Goal: Navigation & Orientation: Find specific page/section

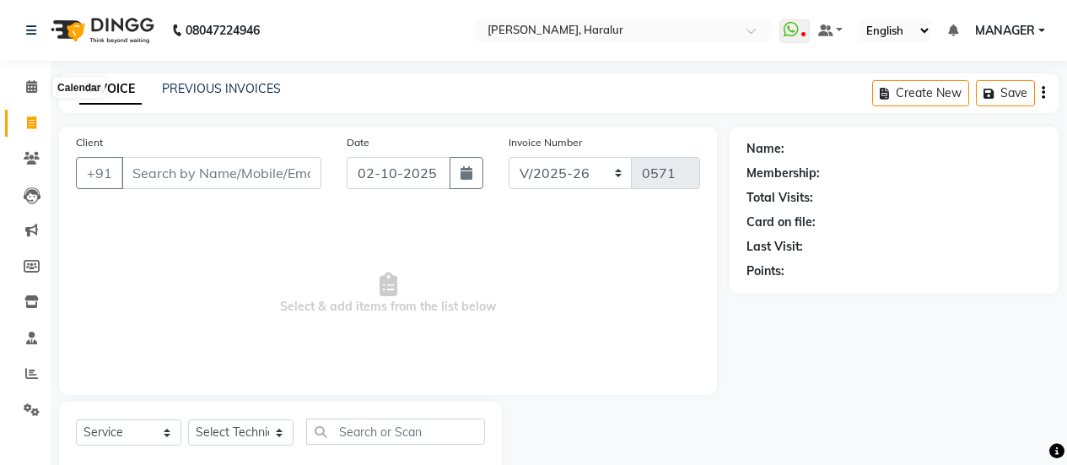
select select "8259"
select select "service"
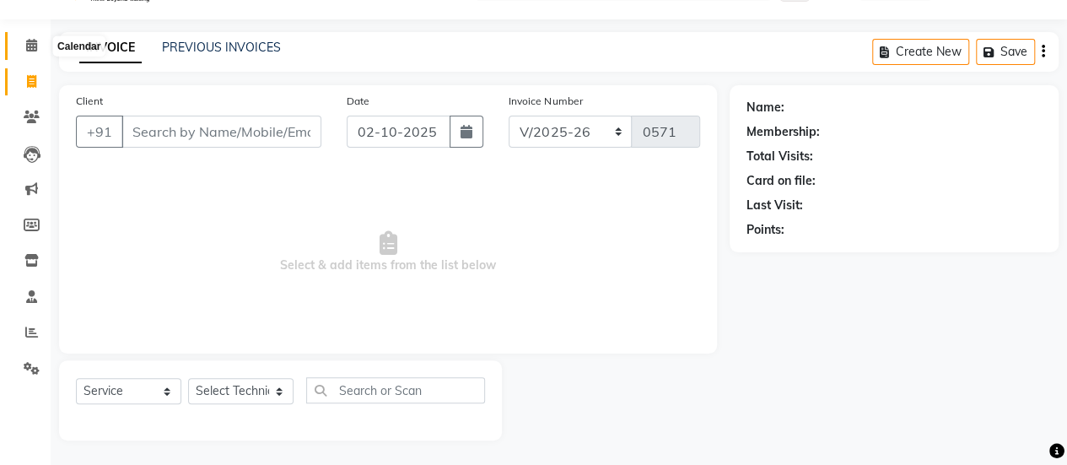
click at [40, 45] on span at bounding box center [32, 45] width 30 height 19
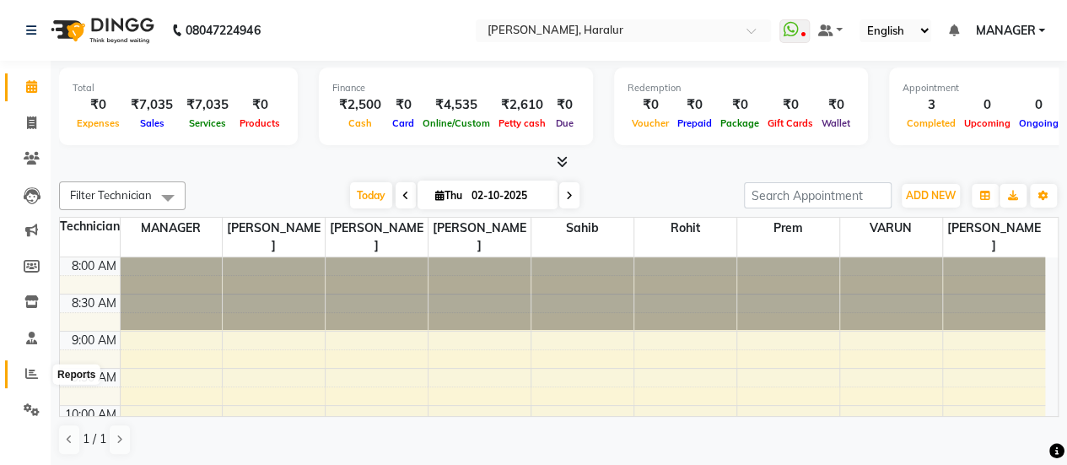
click at [28, 366] on span at bounding box center [32, 373] width 30 height 19
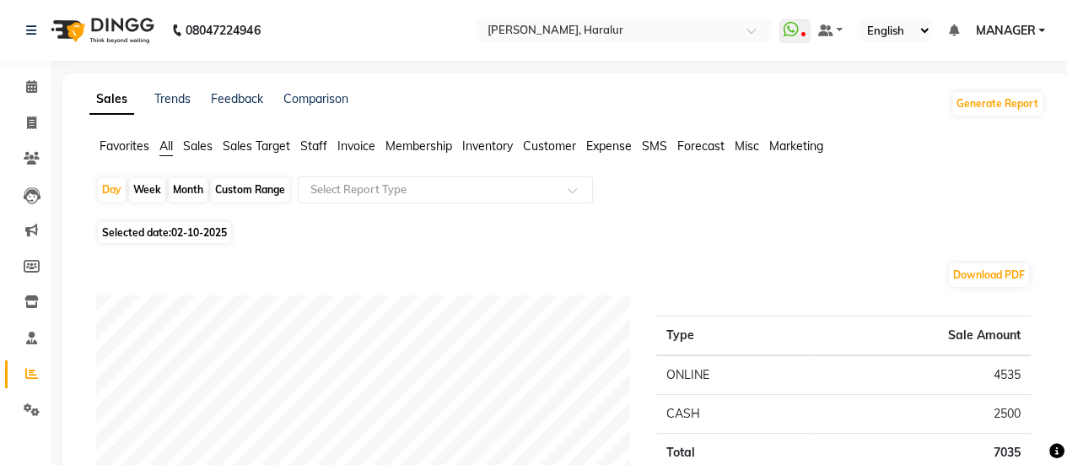
click at [313, 152] on span "Staff" at bounding box center [313, 145] width 27 height 15
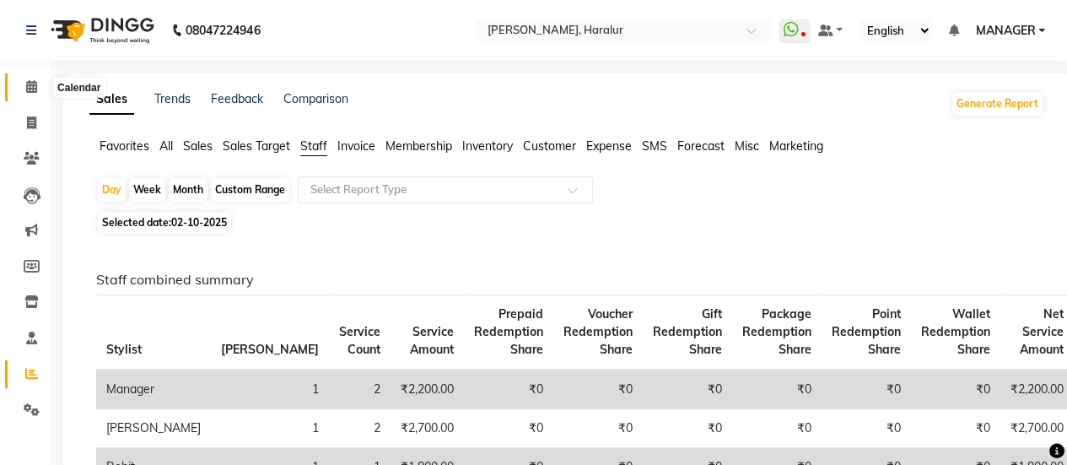
click at [24, 85] on span at bounding box center [32, 87] width 30 height 19
